Goal: Book appointment/travel/reservation

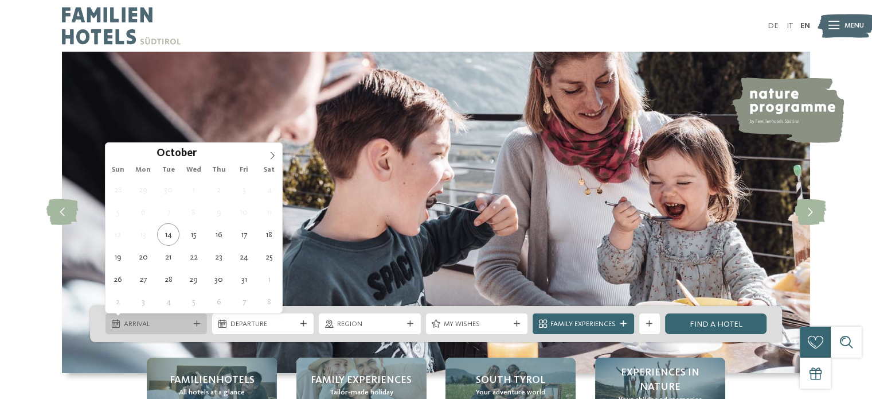
click at [174, 327] on span "Arrival" at bounding box center [156, 324] width 65 height 10
click at [271, 152] on icon at bounding box center [273, 155] width 4 height 7
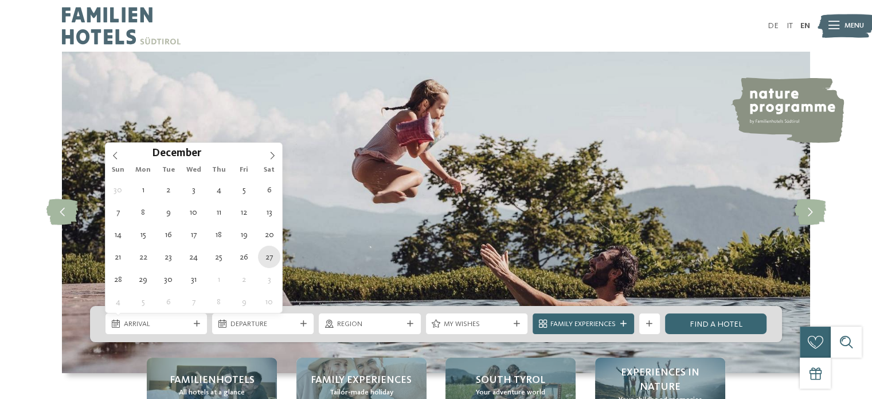
type div "[DATE]"
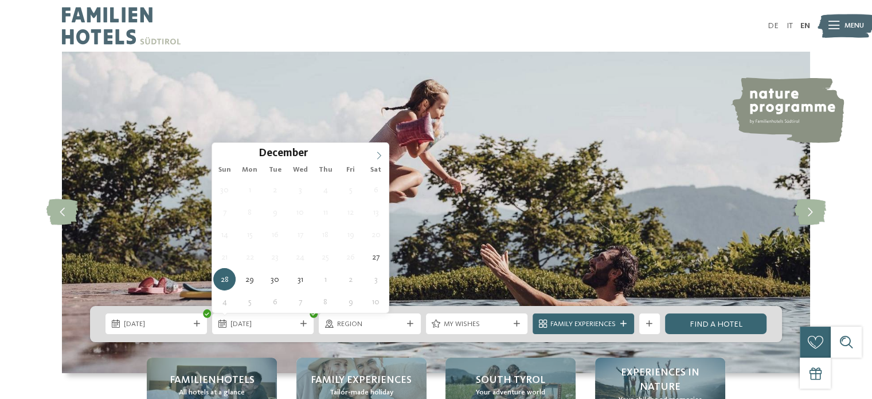
type input "****"
click at [382, 151] on icon at bounding box center [379, 155] width 8 height 8
type div "[DATE]"
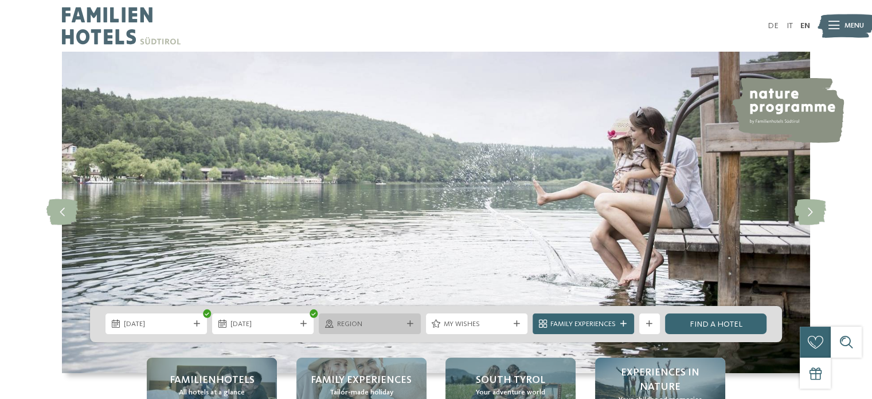
click at [415, 321] on div at bounding box center [410, 324] width 10 height 6
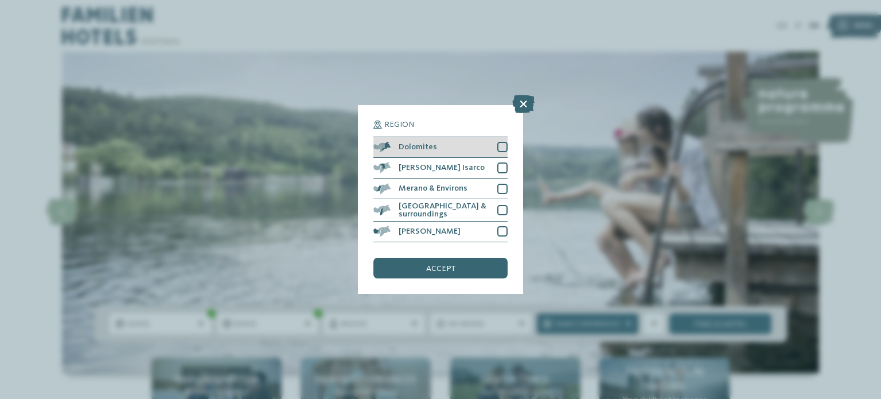
click at [498, 149] on div at bounding box center [502, 147] width 10 height 10
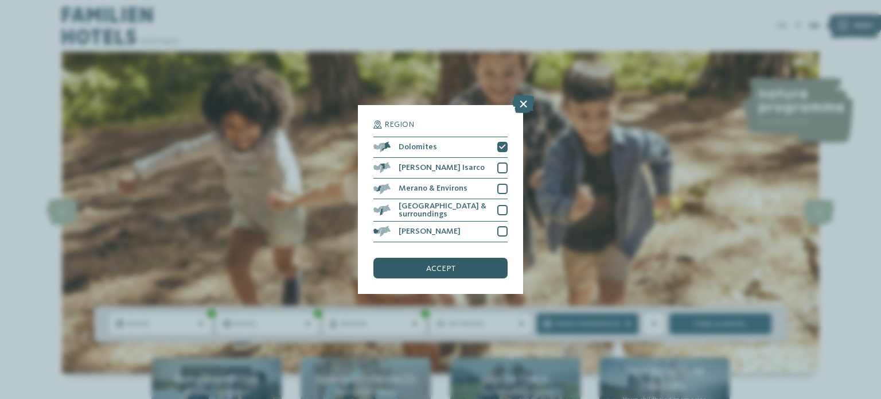
click at [466, 264] on div "accept" at bounding box center [440, 267] width 134 height 21
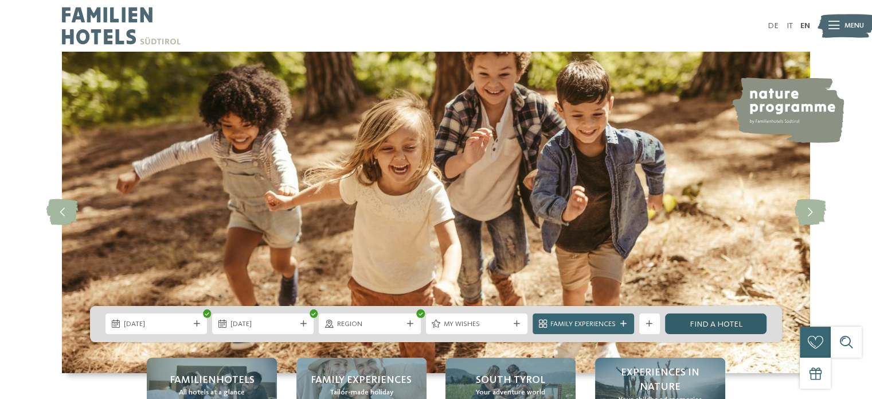
click at [714, 317] on link "Find a hotel" at bounding box center [715, 323] width 101 height 21
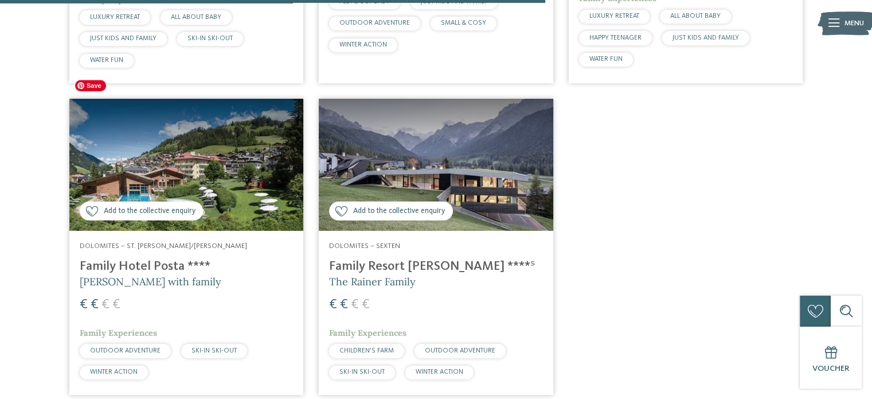
scroll to position [988, 0]
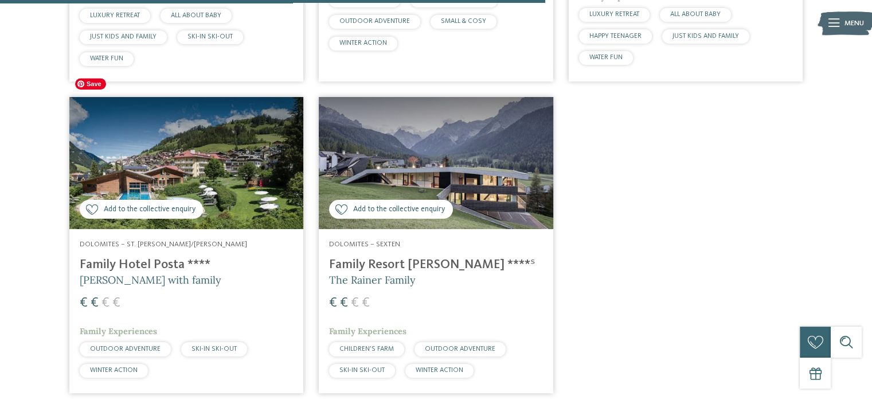
click at [255, 142] on img at bounding box center [186, 163] width 234 height 132
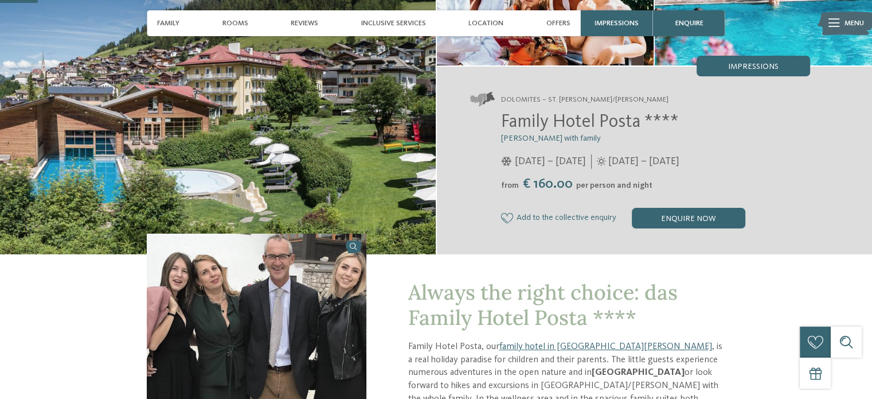
scroll to position [153, 0]
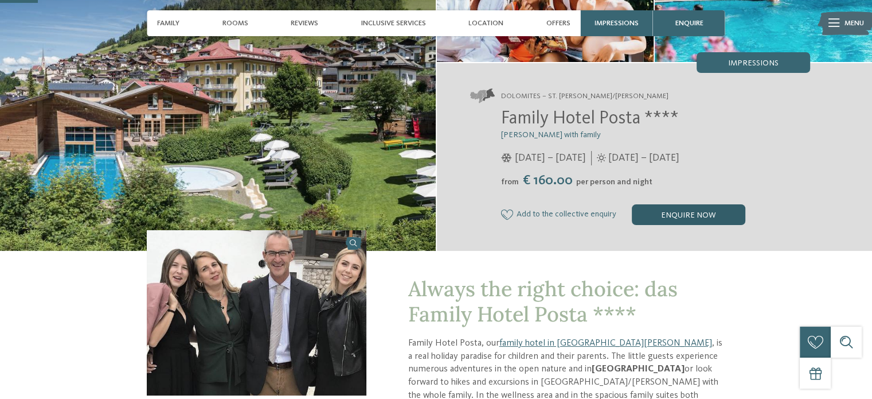
click at [701, 210] on div "enquire now" at bounding box center [689, 214] width 114 height 21
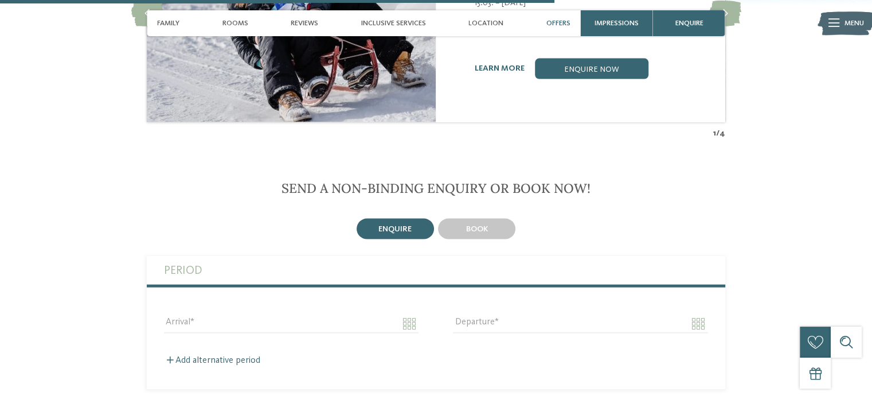
scroll to position [2157, 0]
